Goal: Check status: Check status

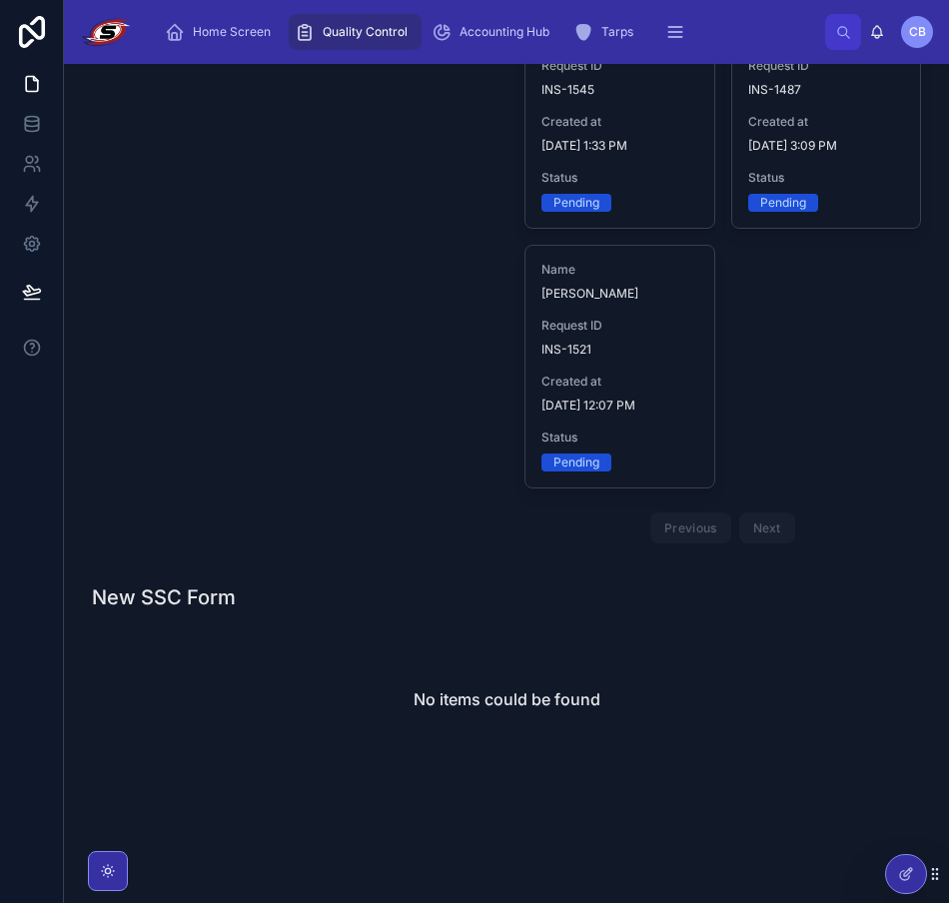
scroll to position [1291, 0]
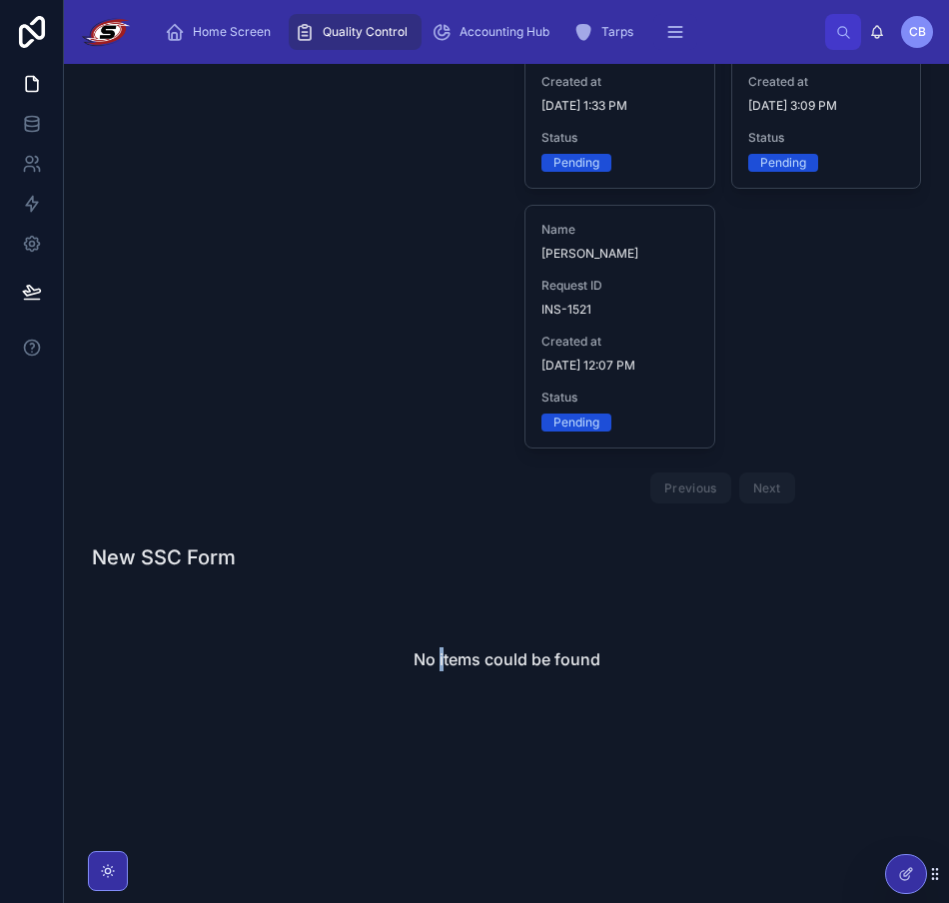
drag, startPoint x: 436, startPoint y: 625, endPoint x: 455, endPoint y: 583, distance: 46.1
click at [439, 620] on div "No items could be found" at bounding box center [506, 659] width 829 height 152
click at [719, 15] on div "Home Screen Quality Control Accounting Hub Tarps Inspections Office Hub Hawk's …" at bounding box center [487, 32] width 676 height 44
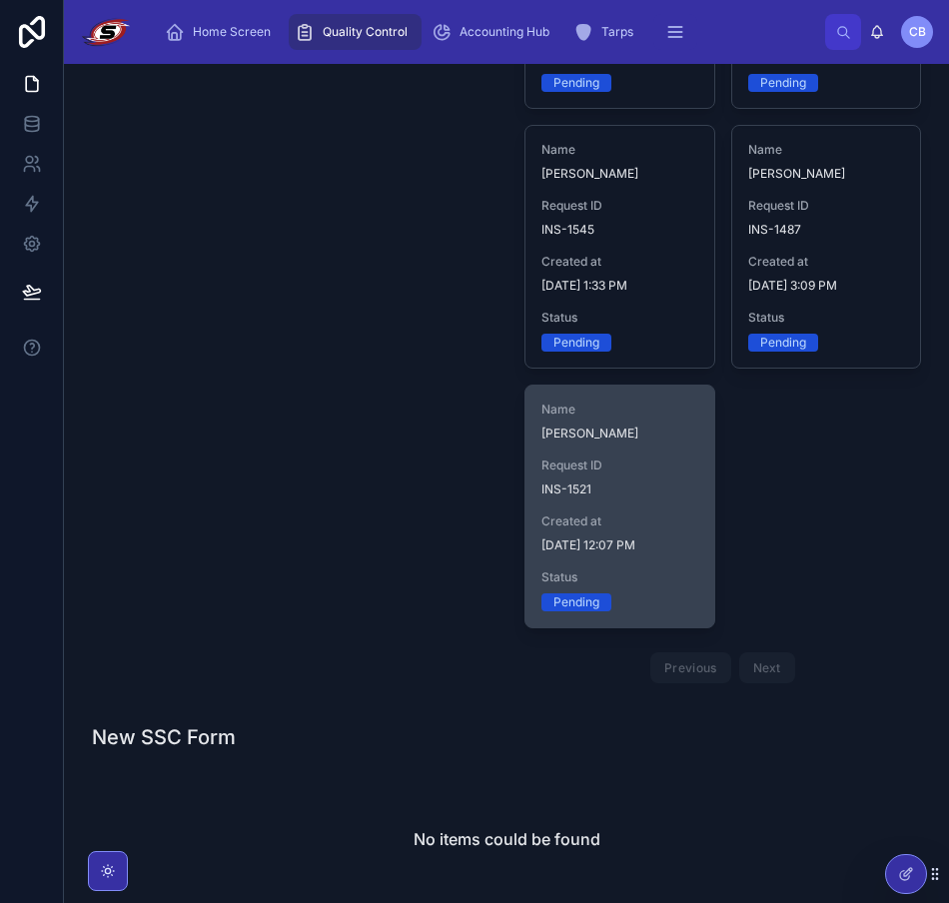
scroll to position [991, 0]
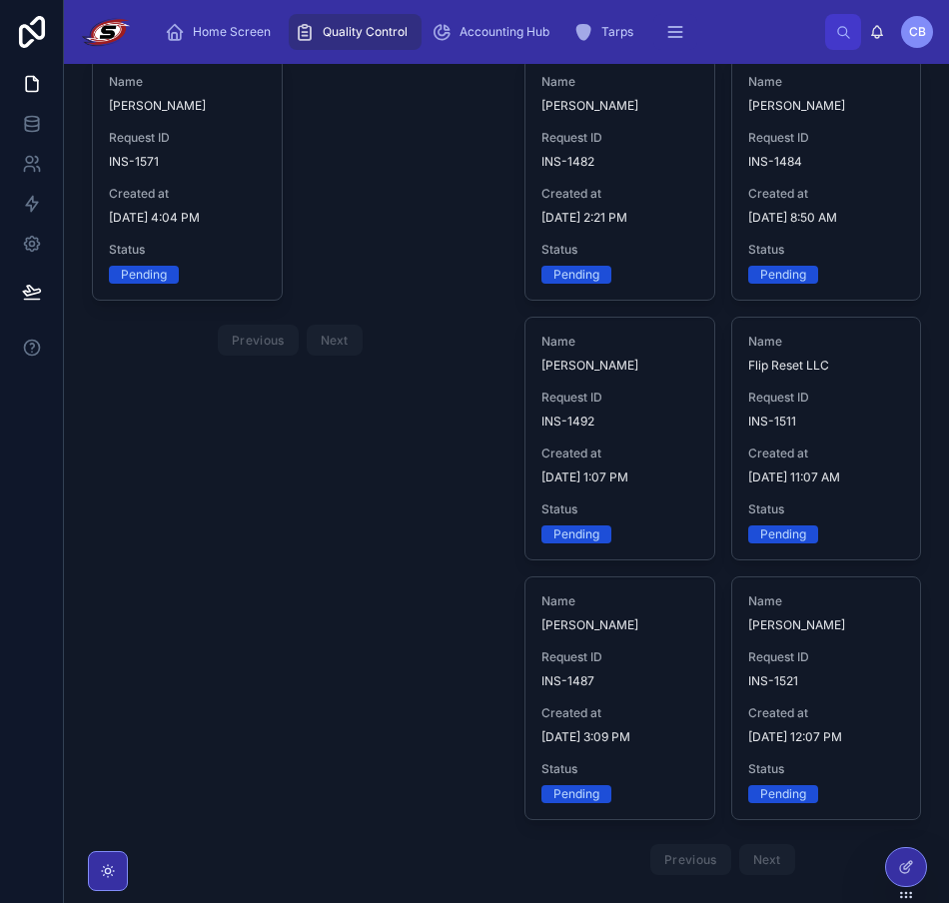
scroll to position [2229, 0]
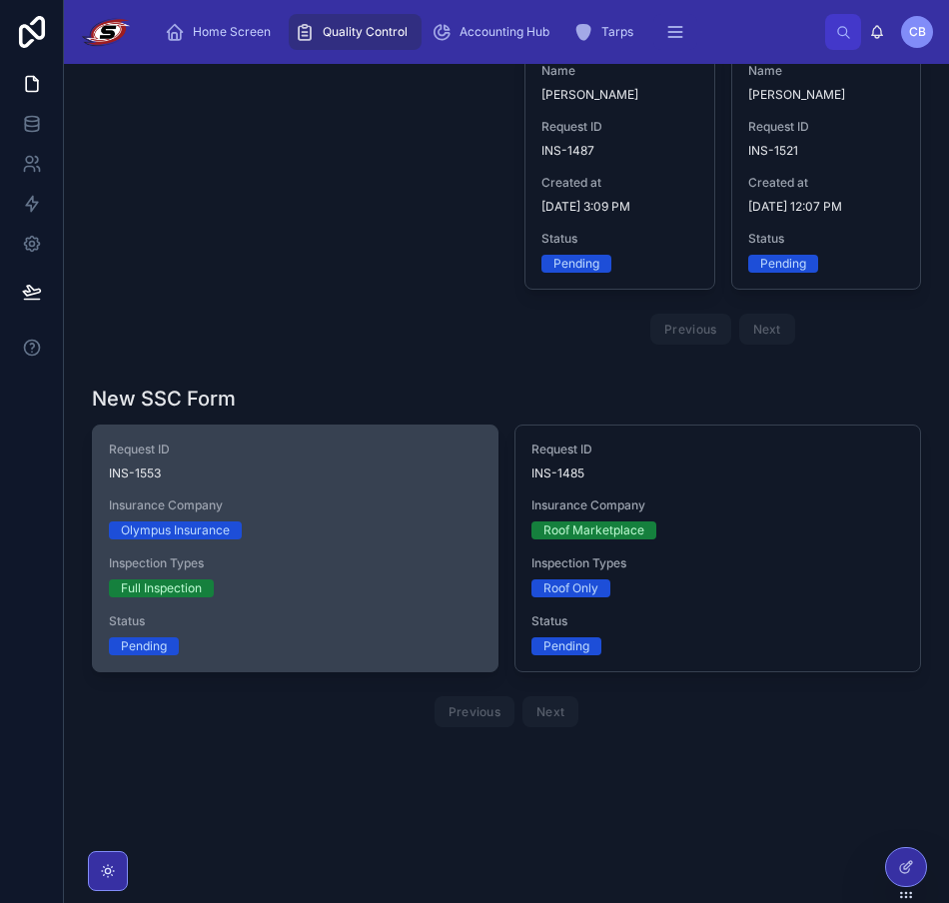
click at [329, 495] on div "Request ID INS-1553 Insurance Company Olympus Insurance Inspection Types Full I…" at bounding box center [295, 549] width 405 height 246
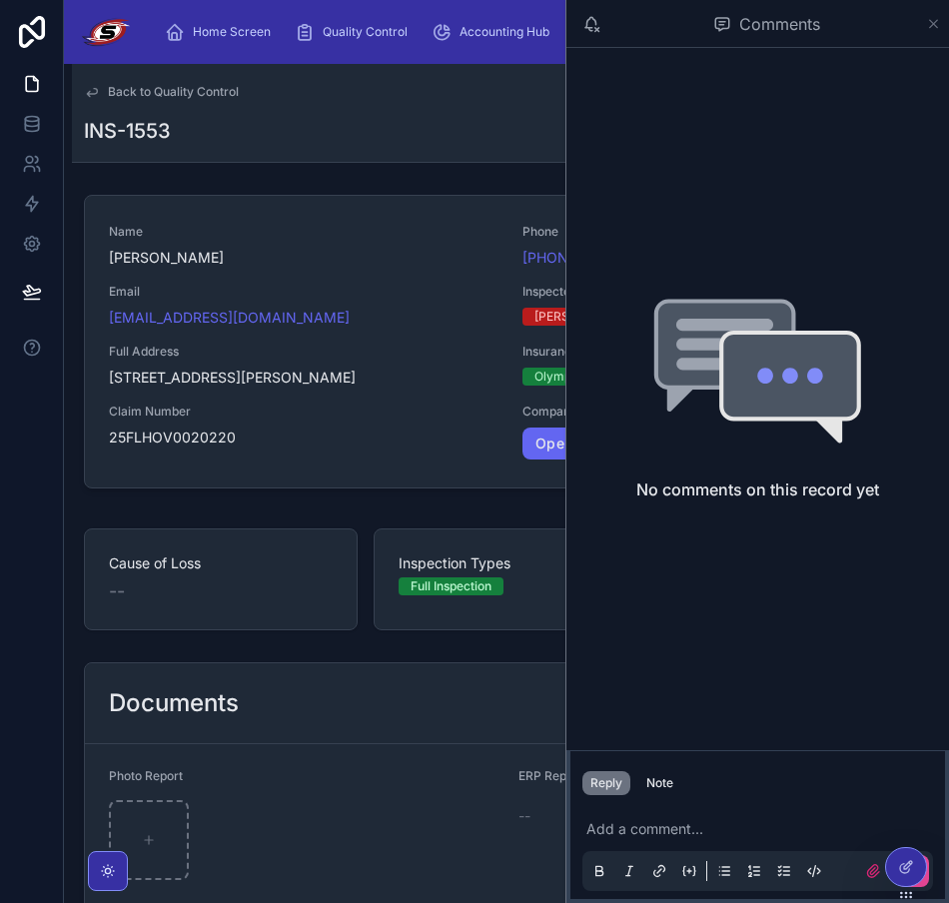
click at [936, 24] on icon at bounding box center [933, 24] width 15 height 16
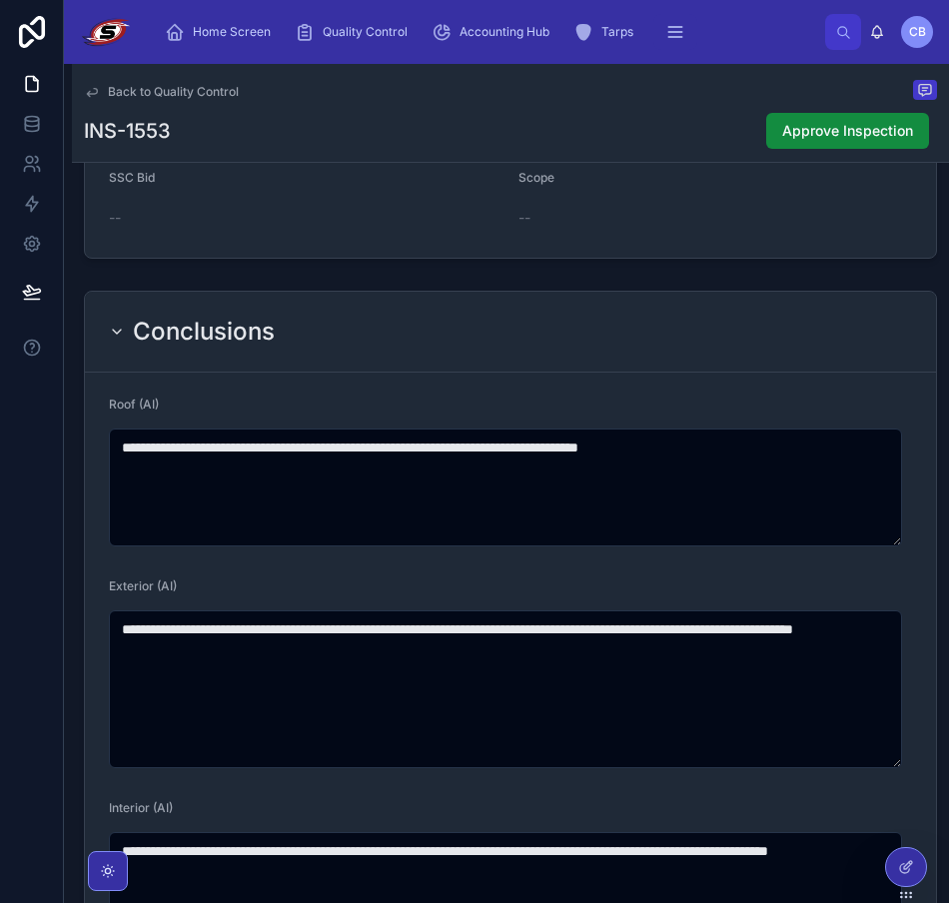
scroll to position [999, 0]
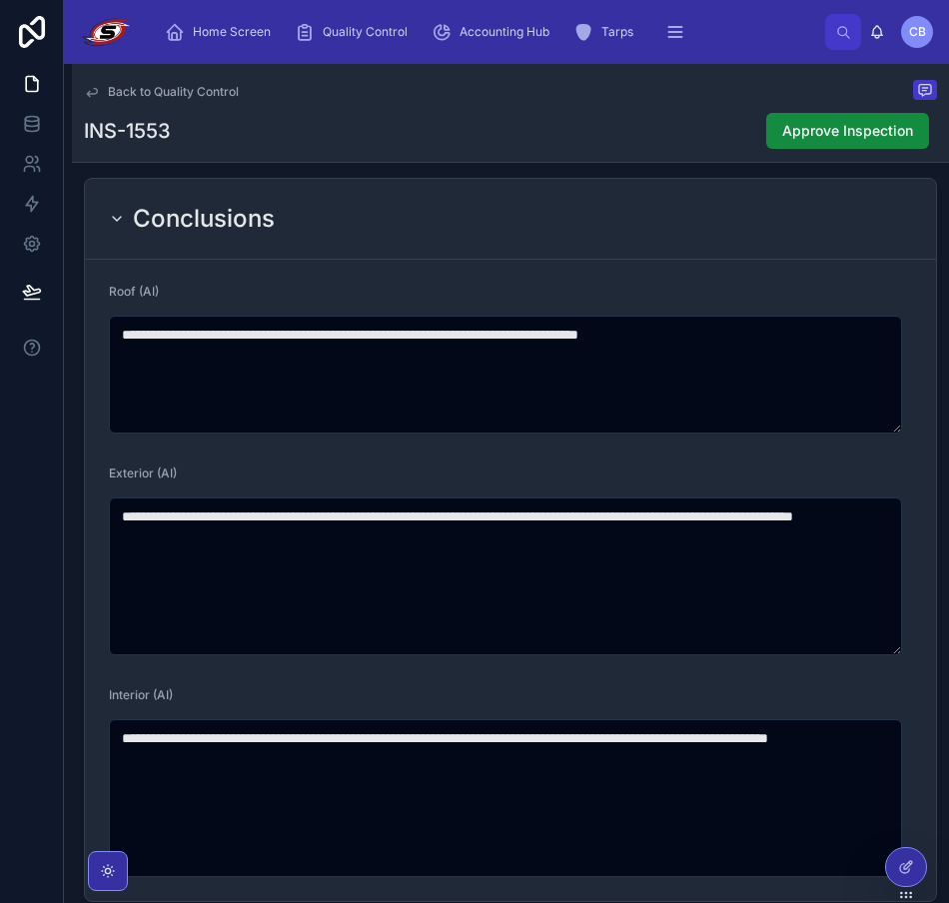
click at [730, 105] on div "Back to Quality Control INS-1553 Approve Inspection" at bounding box center [510, 113] width 853 height 98
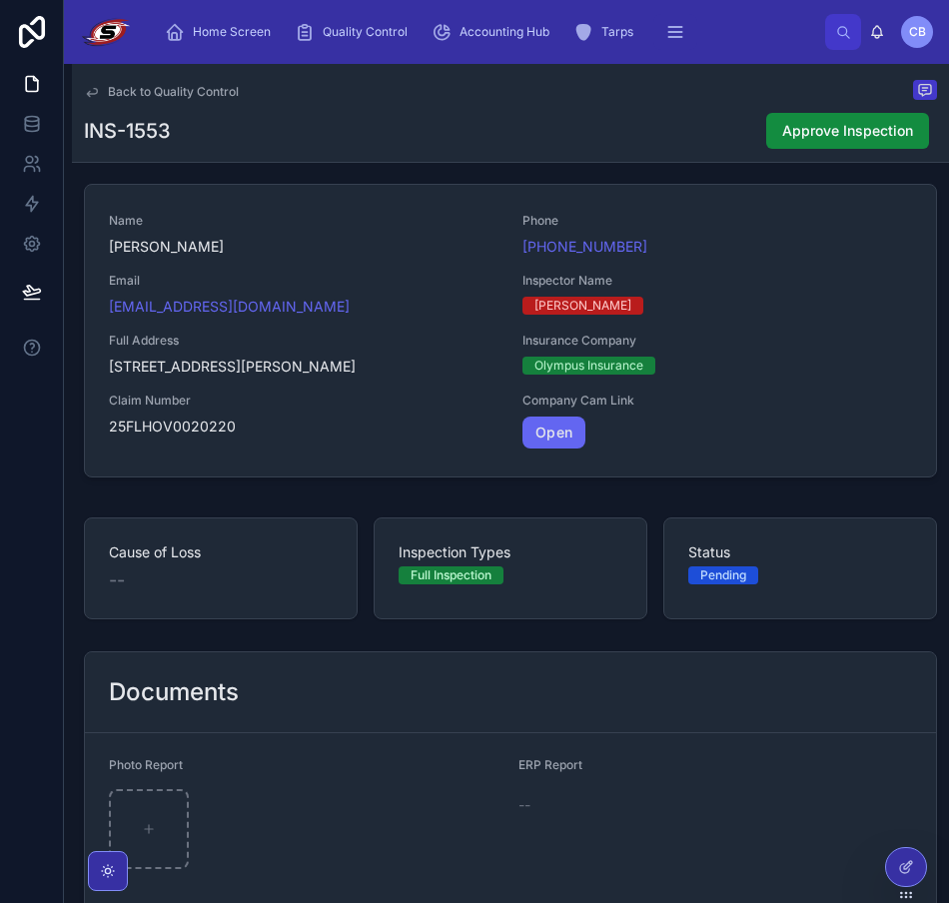
scroll to position [0, 0]
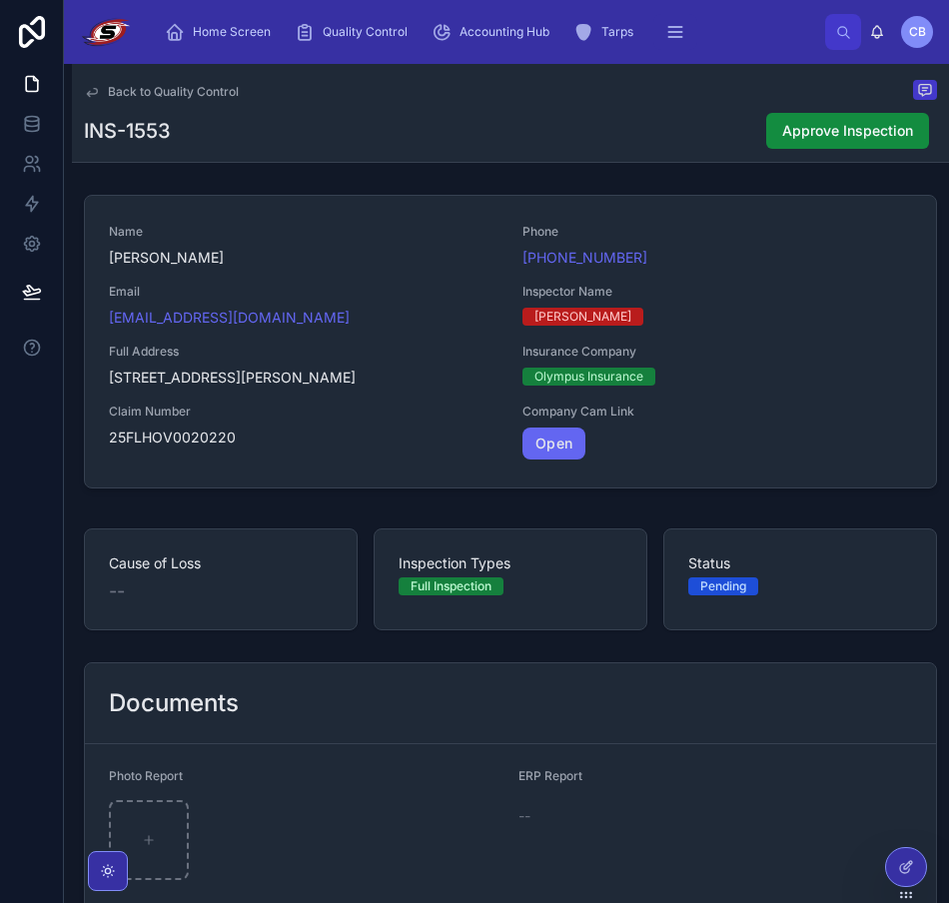
click at [108, 91] on span "Back to Quality Control" at bounding box center [173, 92] width 131 height 16
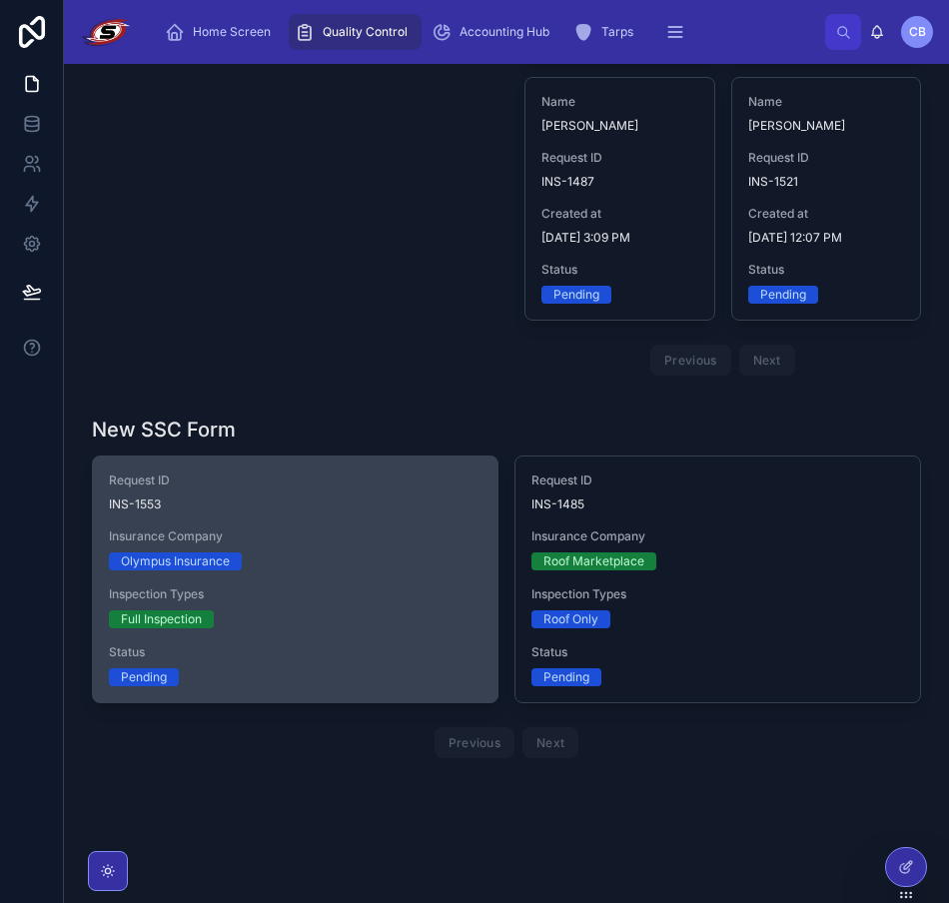
scroll to position [2229, 0]
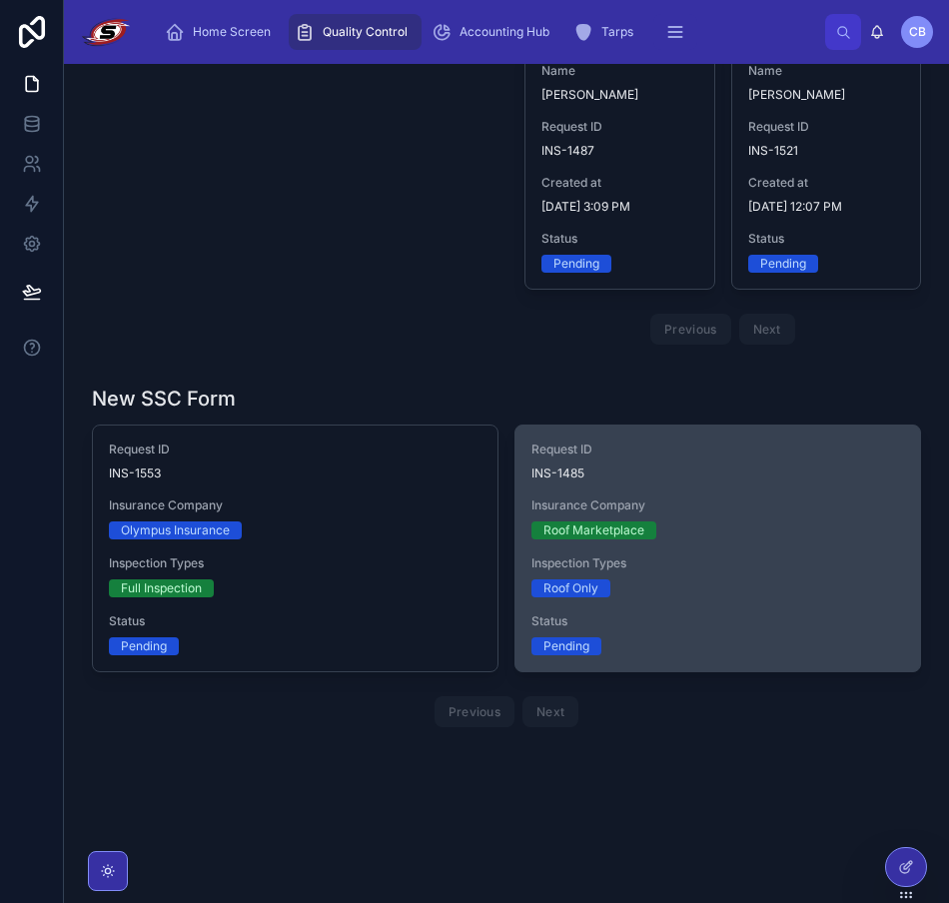
click at [680, 453] on span "Request ID" at bounding box center [717, 450] width 373 height 16
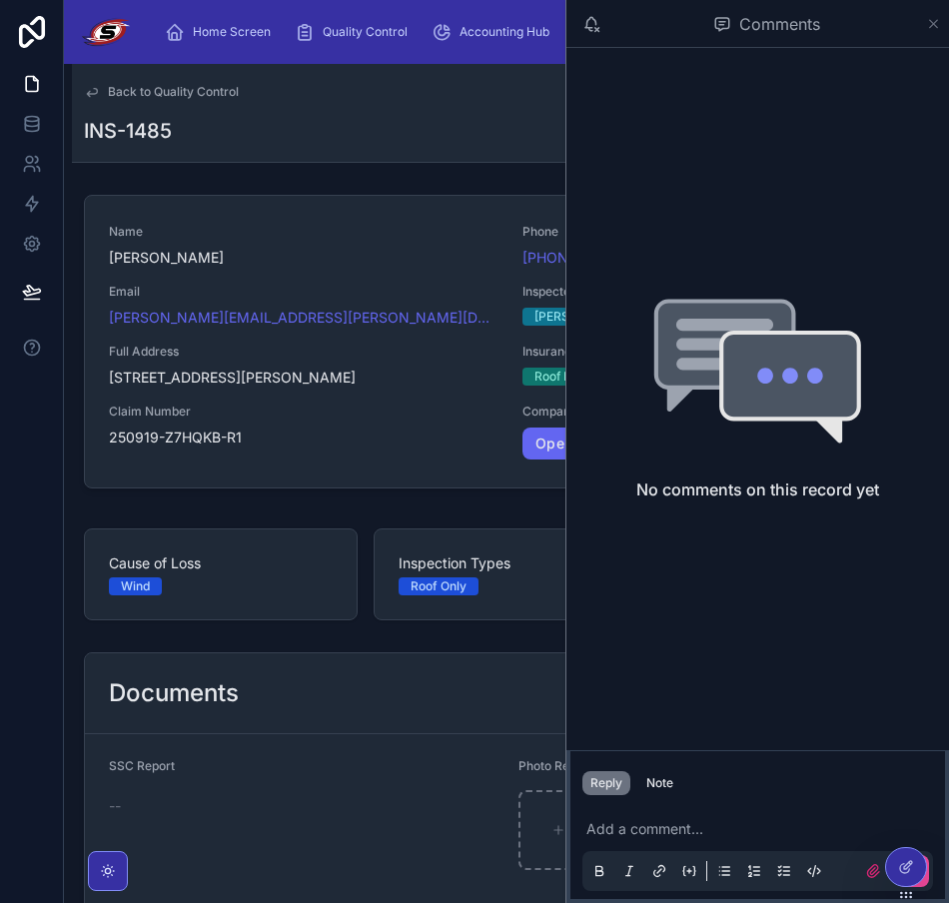
click at [931, 25] on icon at bounding box center [934, 24] width 8 height 8
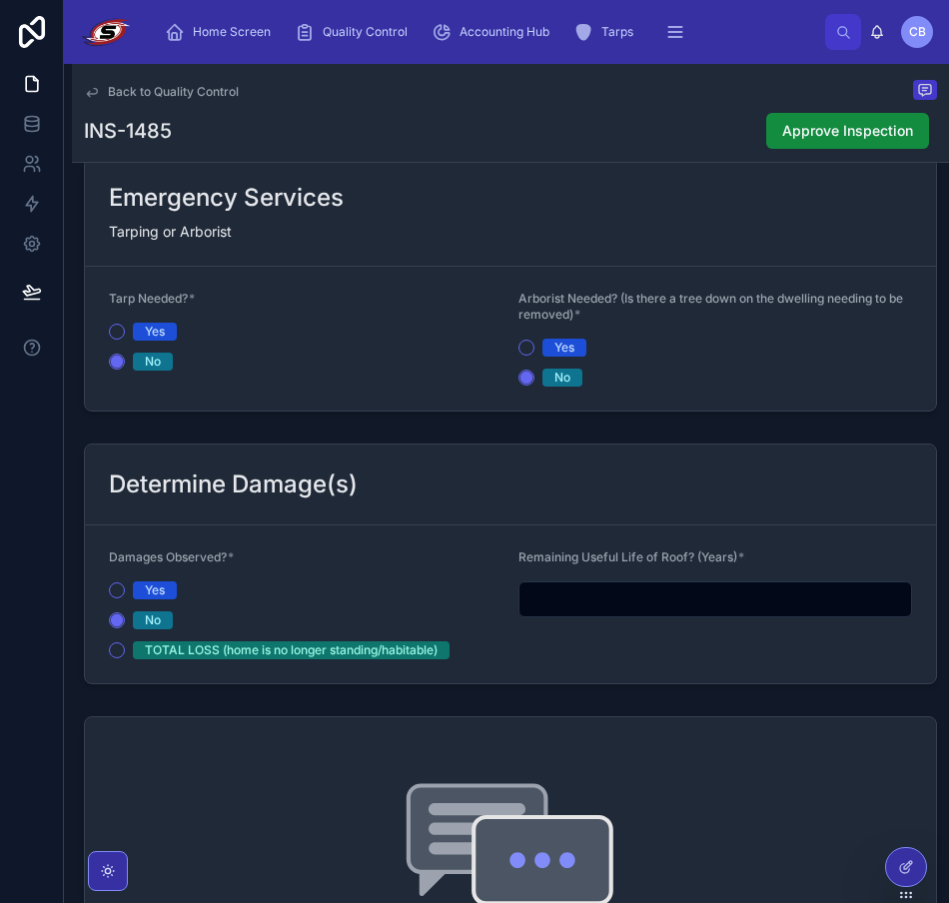
scroll to position [2277, 0]
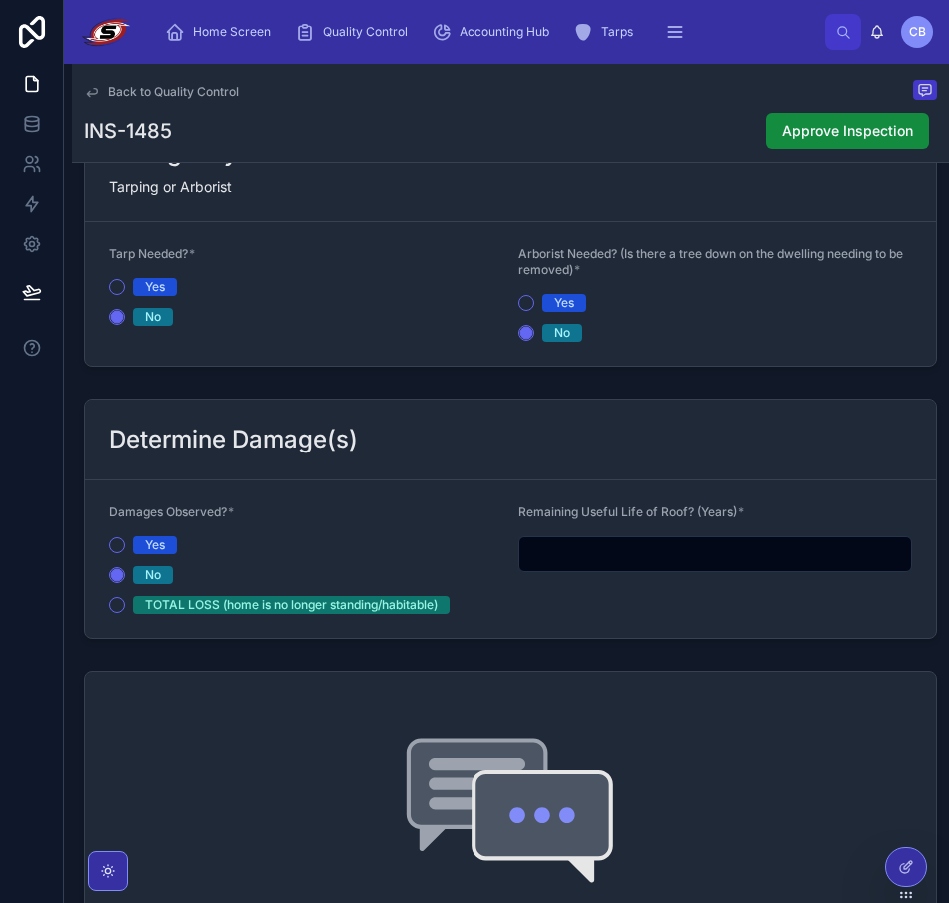
click at [128, 90] on span "Back to Quality Control" at bounding box center [173, 92] width 131 height 16
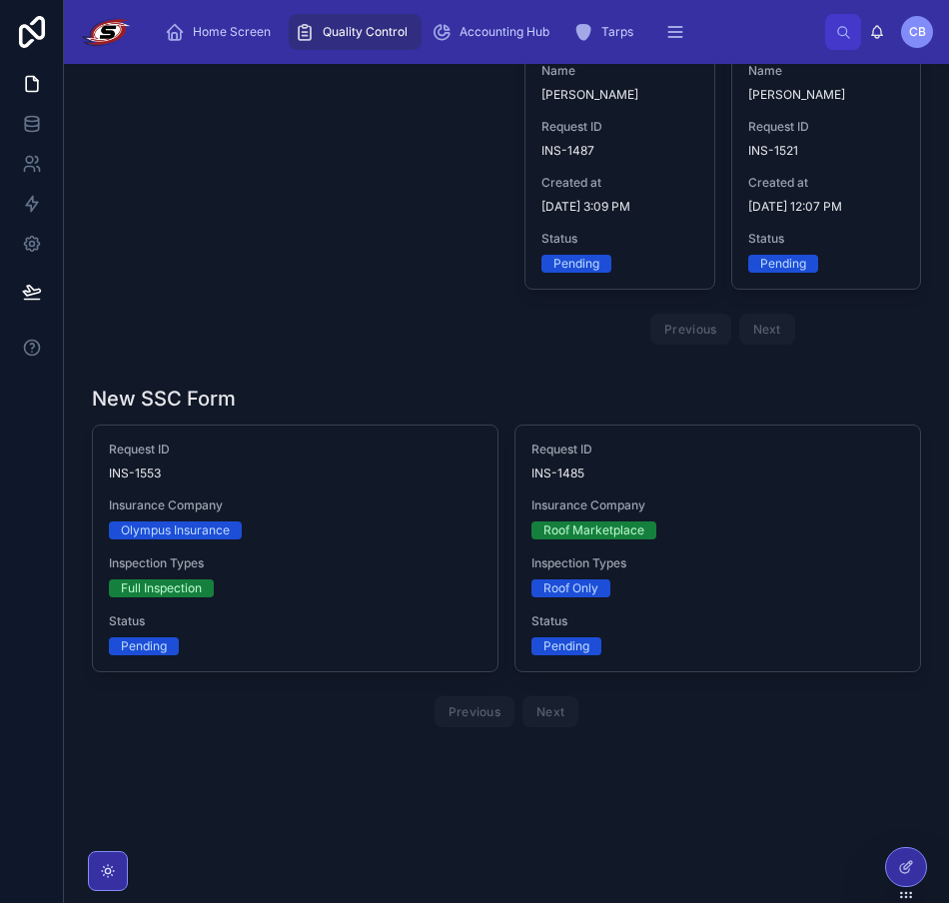
scroll to position [2229, 0]
click at [657, 22] on button "scrollable content" at bounding box center [675, 32] width 44 height 36
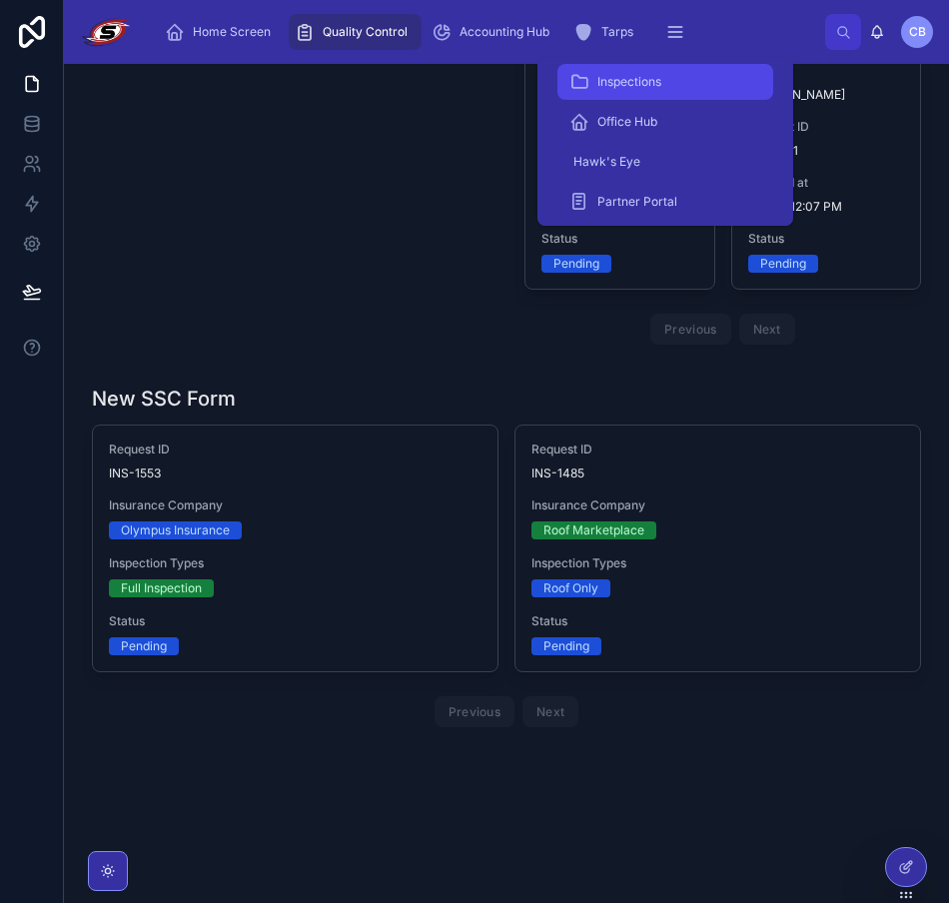
click at [641, 84] on span "Inspections" at bounding box center [629, 82] width 64 height 16
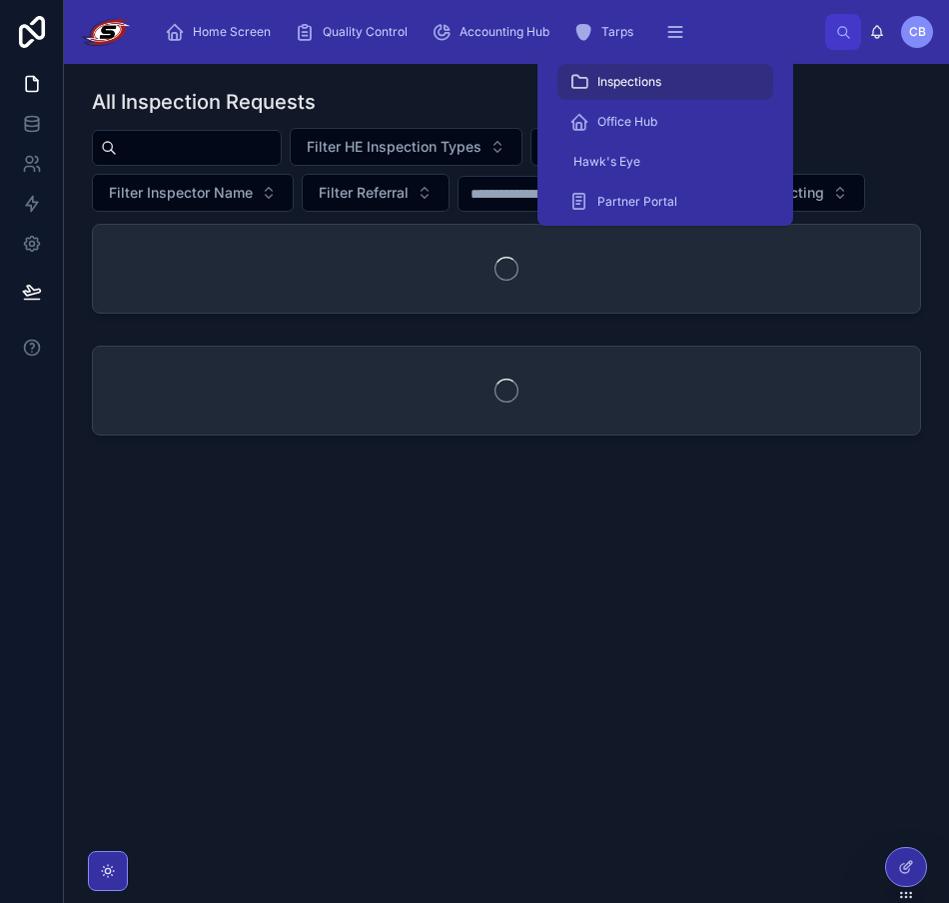
click at [272, 133] on div at bounding box center [187, 148] width 190 height 36
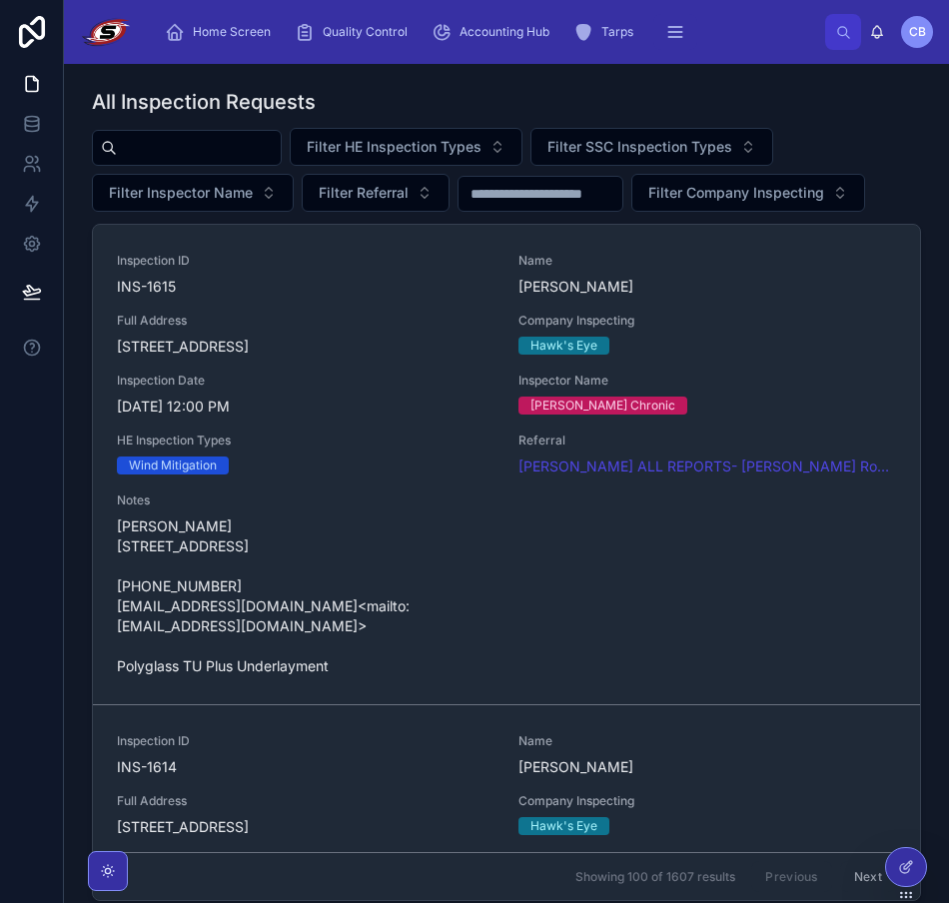
click at [264, 162] on div at bounding box center [187, 148] width 190 height 36
paste input "********"
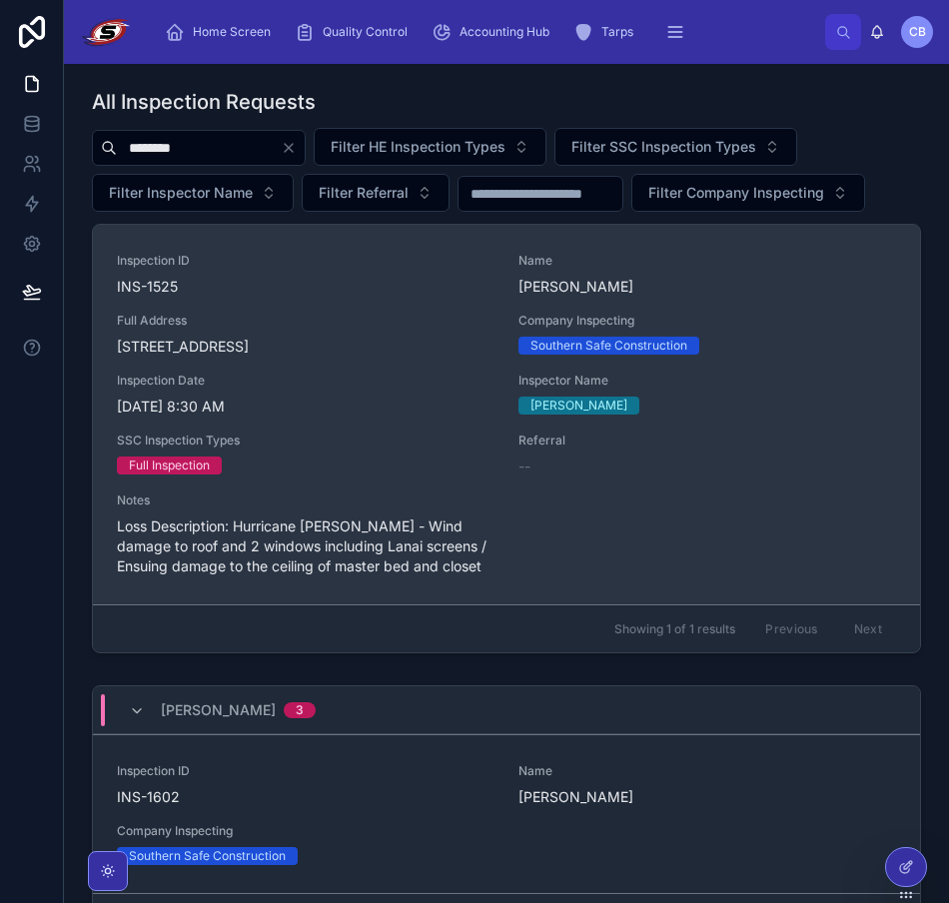
type input "********"
click at [281, 297] on span "INS-1525" at bounding box center [306, 287] width 378 height 20
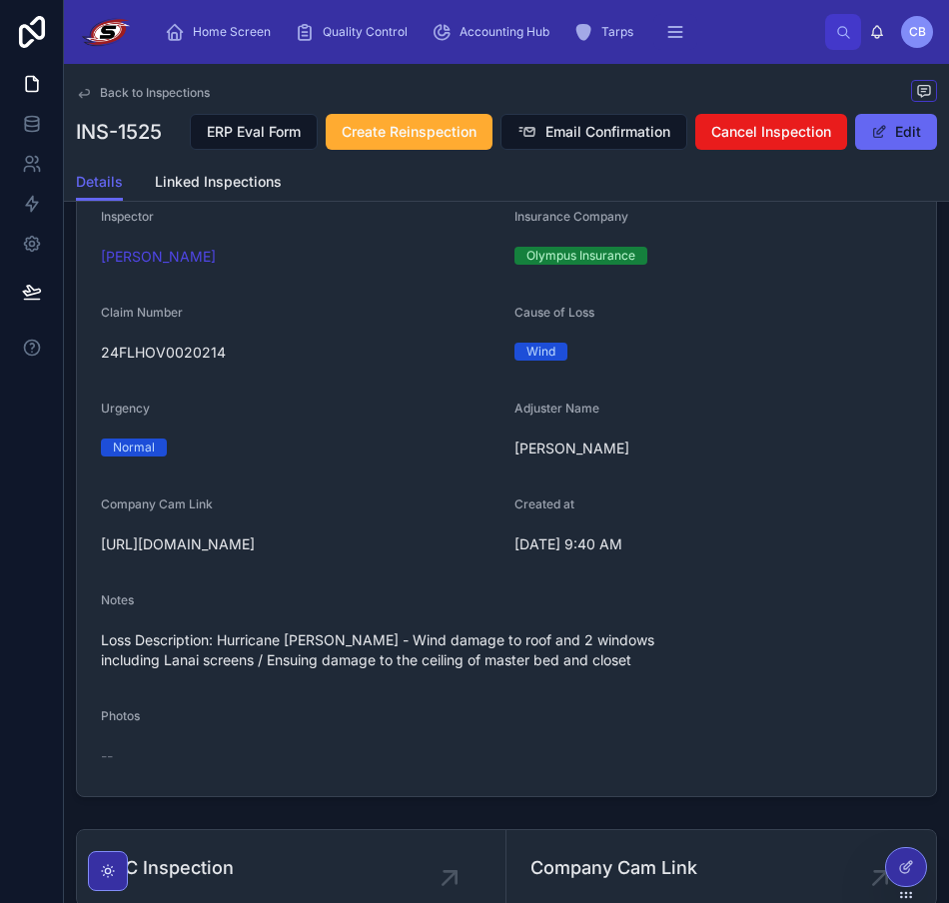
click at [866, 361] on div "Wind" at bounding box center [714, 352] width 398 height 18
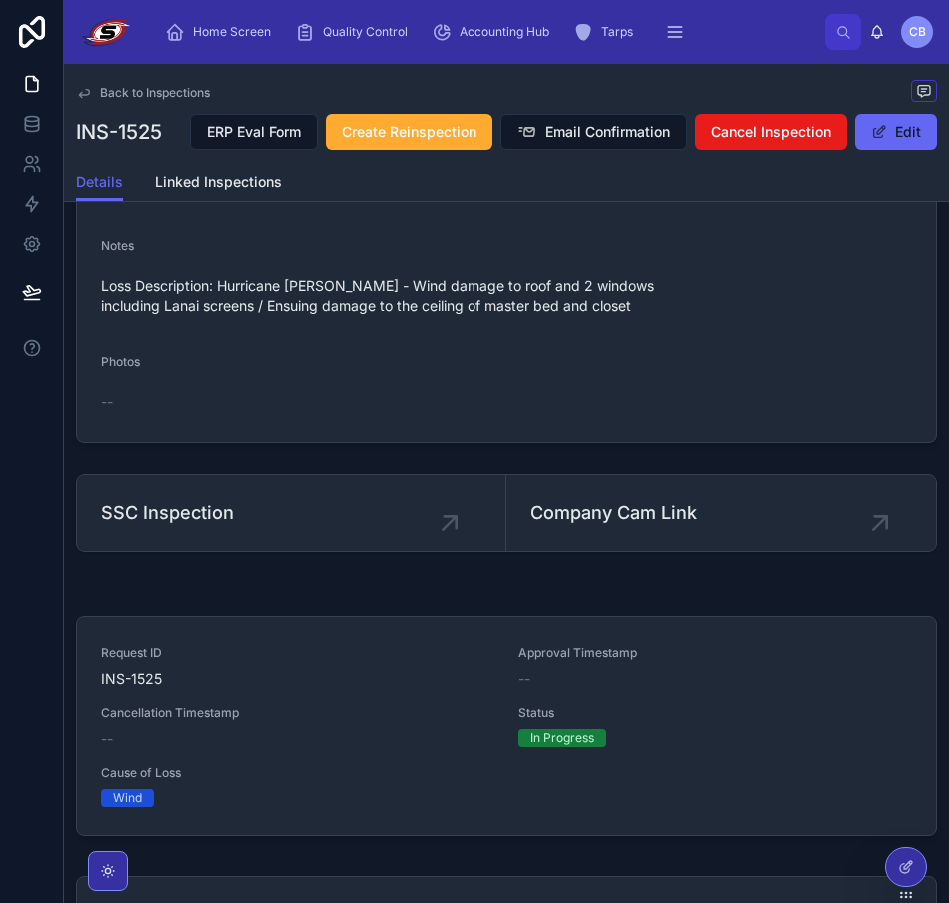
scroll to position [999, 0]
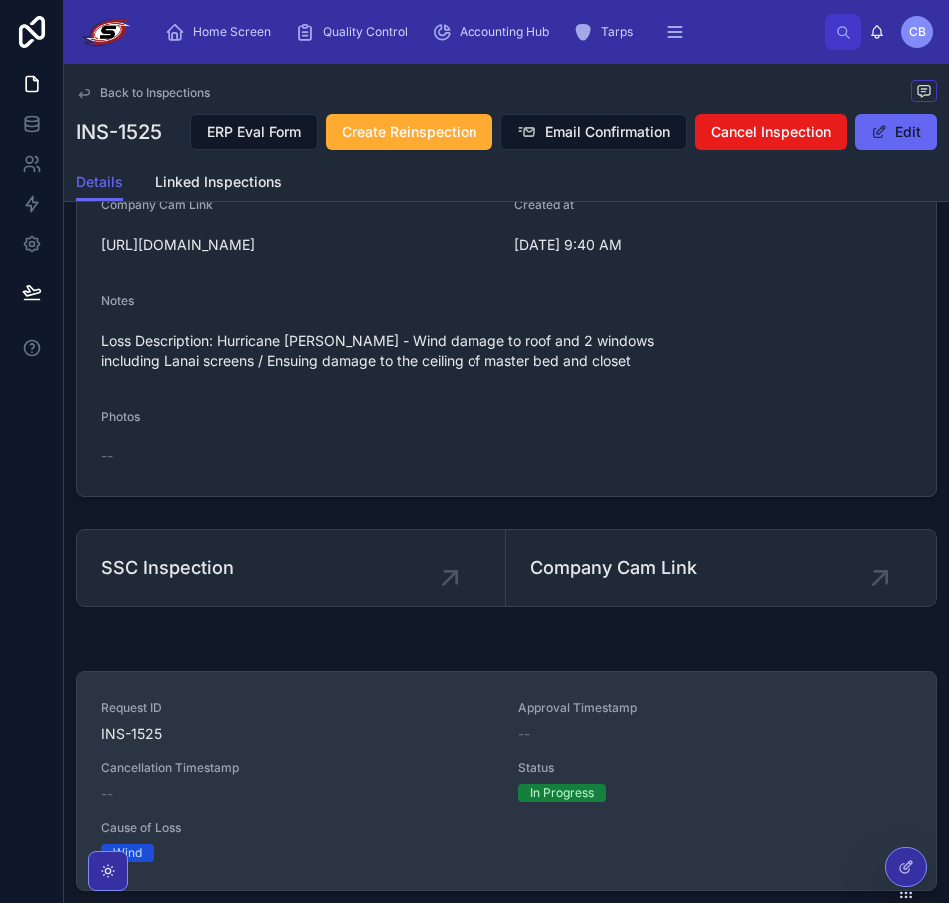
click at [747, 776] on span "Status" at bounding box center [715, 768] width 394 height 16
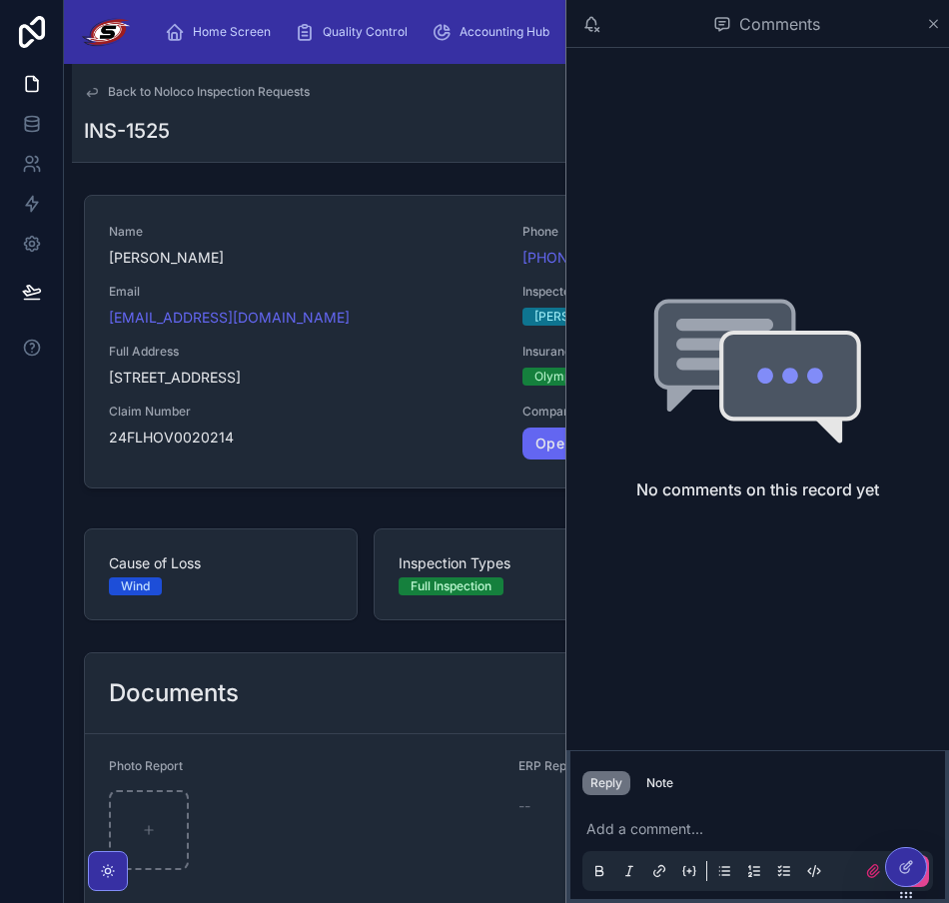
click at [134, 3] on div "Home Screen Quality Control Accounting Hub Tarps Inspections Office Hub Hawk's …" at bounding box center [506, 32] width 885 height 64
click at [939, 23] on icon at bounding box center [933, 24] width 15 height 16
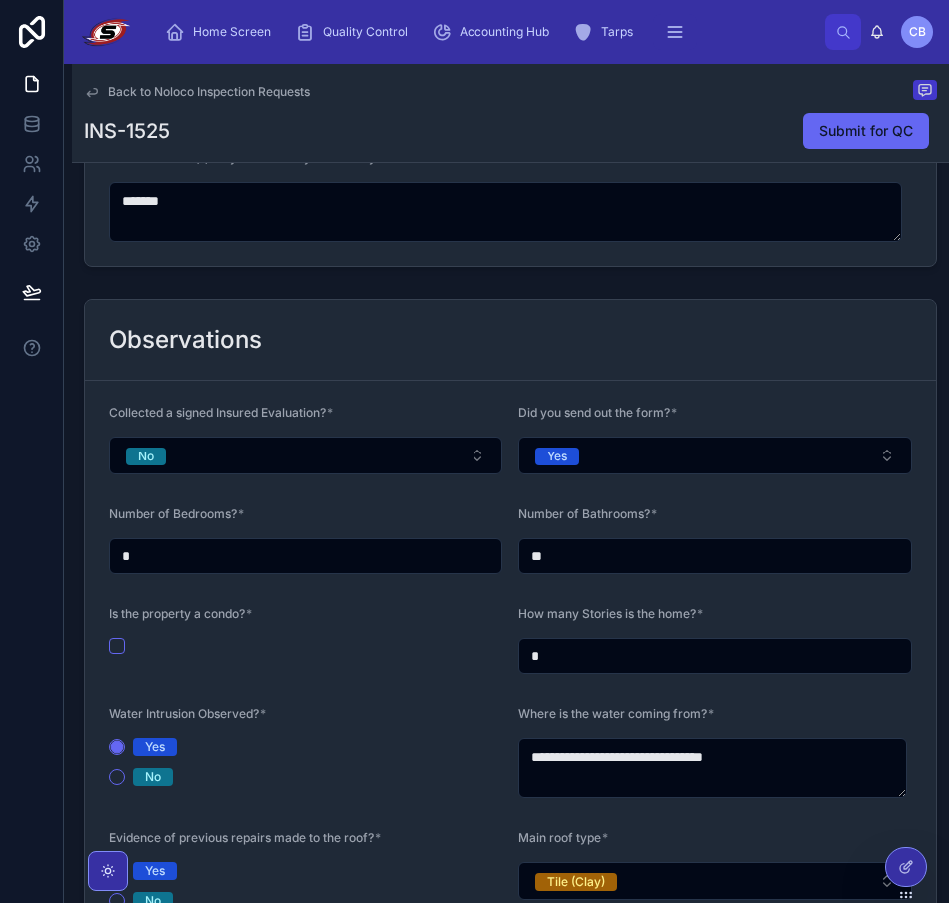
scroll to position [2098, 0]
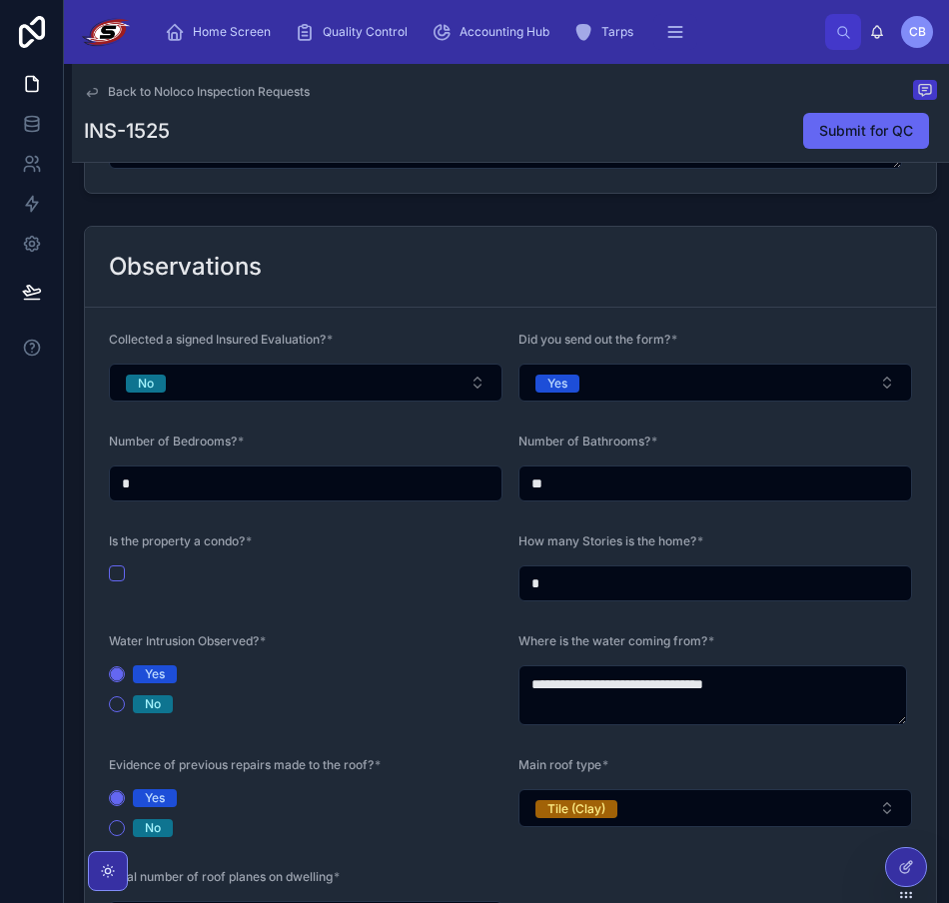
click at [511, 277] on div "Observations" at bounding box center [510, 267] width 803 height 32
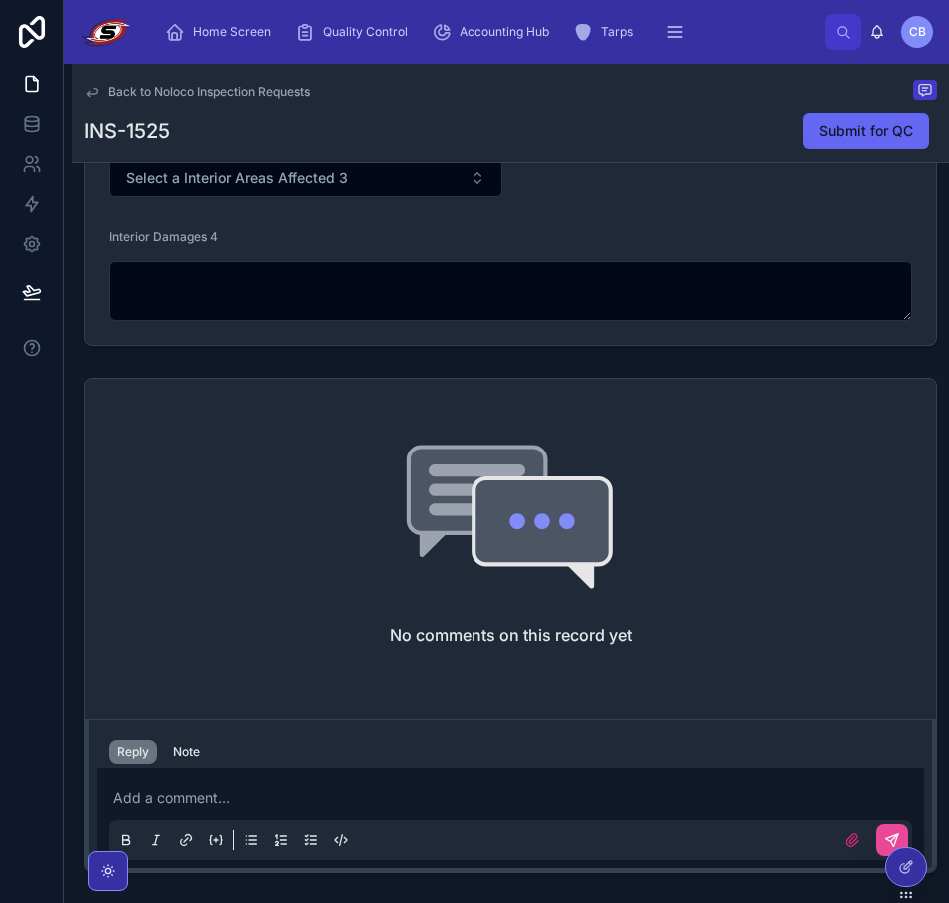
scroll to position [4783, 0]
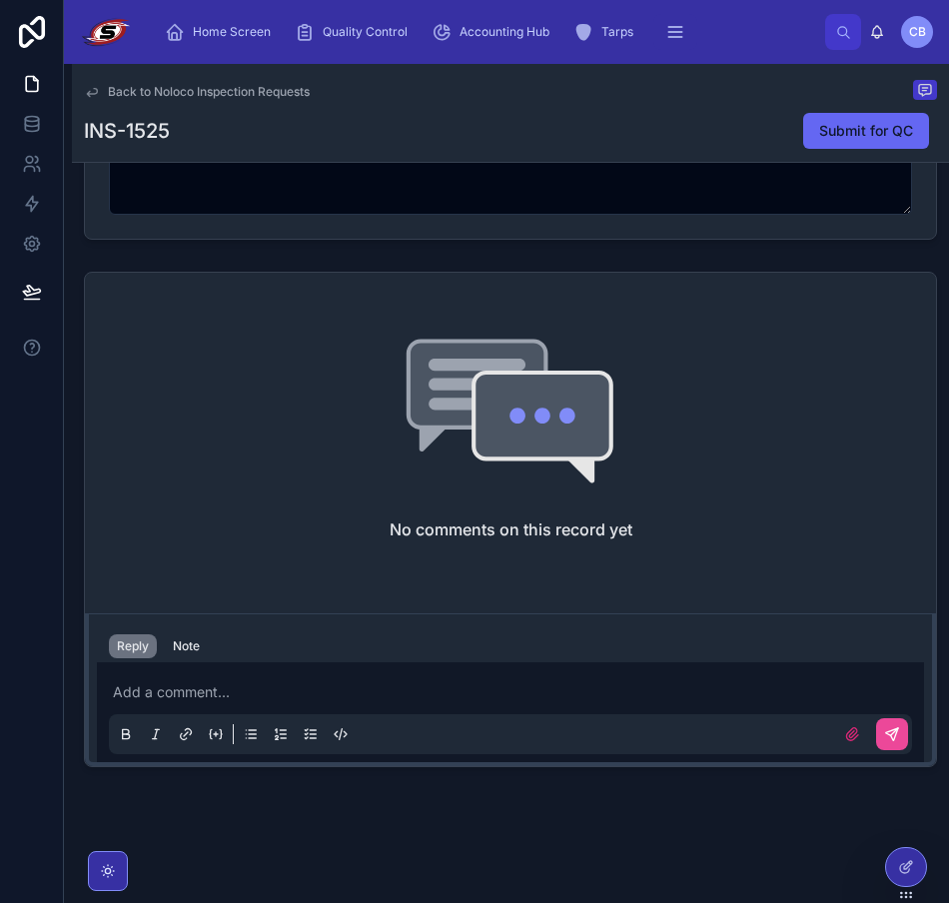
click at [333, 699] on p at bounding box center [514, 692] width 803 height 20
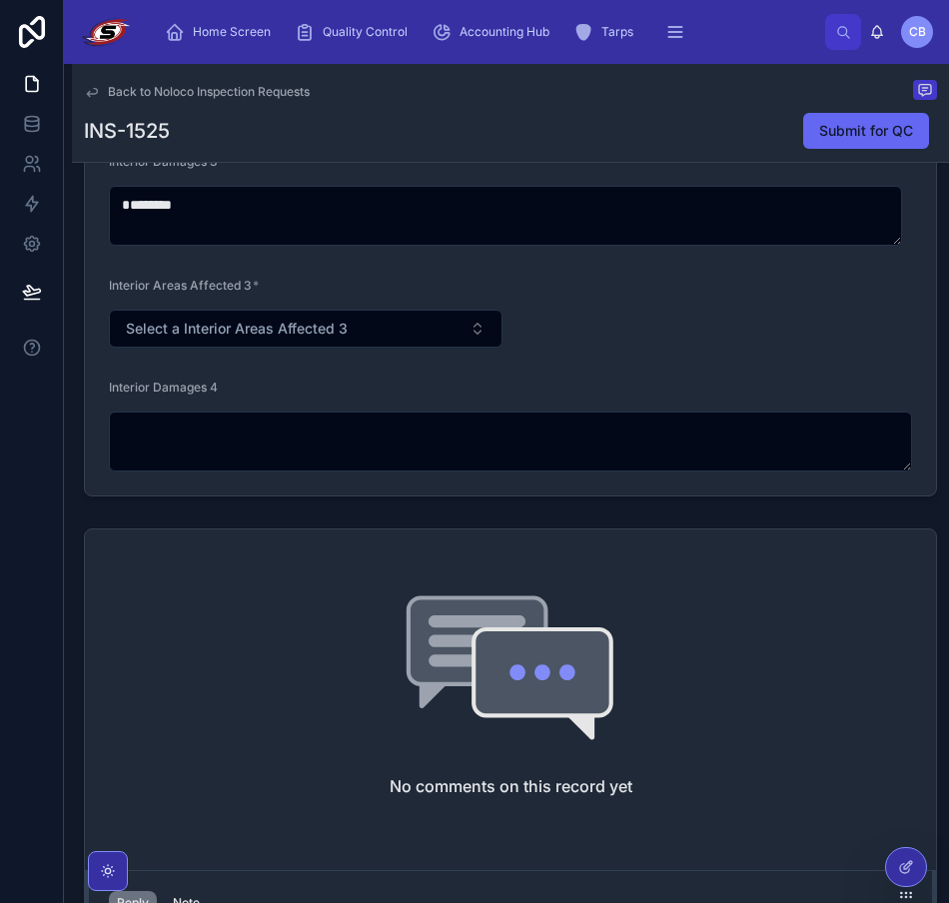
scroll to position [4484, 0]
